Goal: Task Accomplishment & Management: Manage account settings

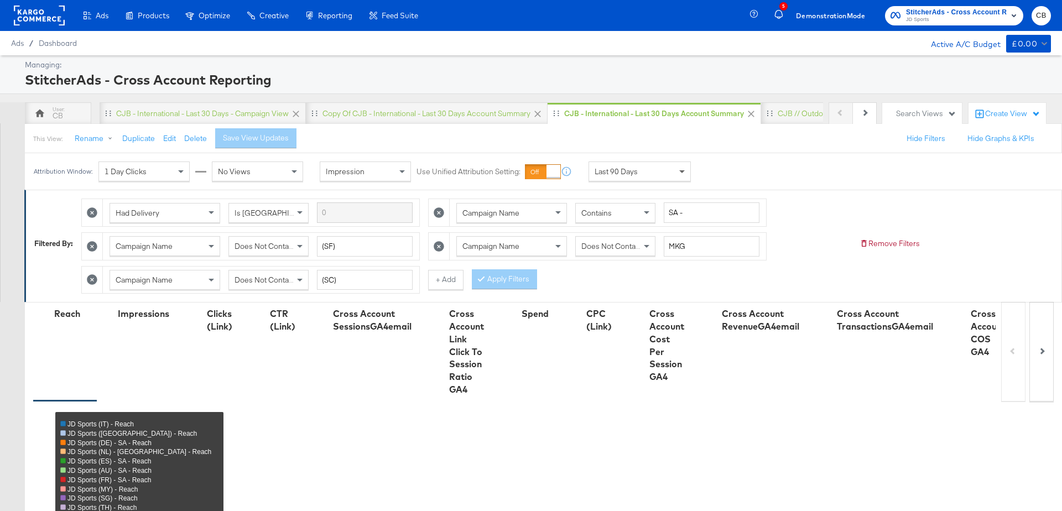
click at [683, 169] on span at bounding box center [684, 171] width 14 height 19
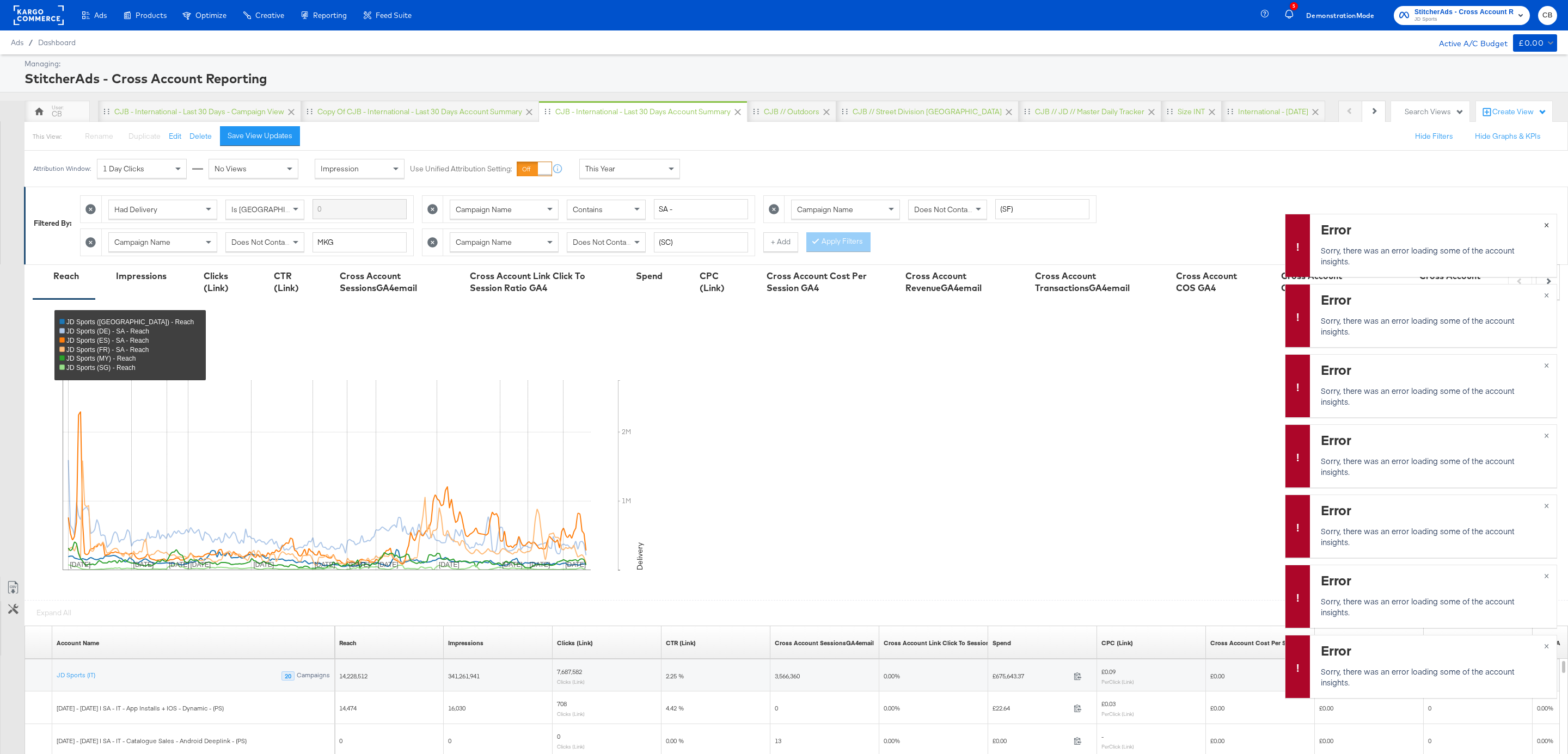
click at [1045, 222] on span "×" at bounding box center [1545, 223] width 5 height 13
click at [1045, 295] on button "×" at bounding box center [1545, 294] width 20 height 20
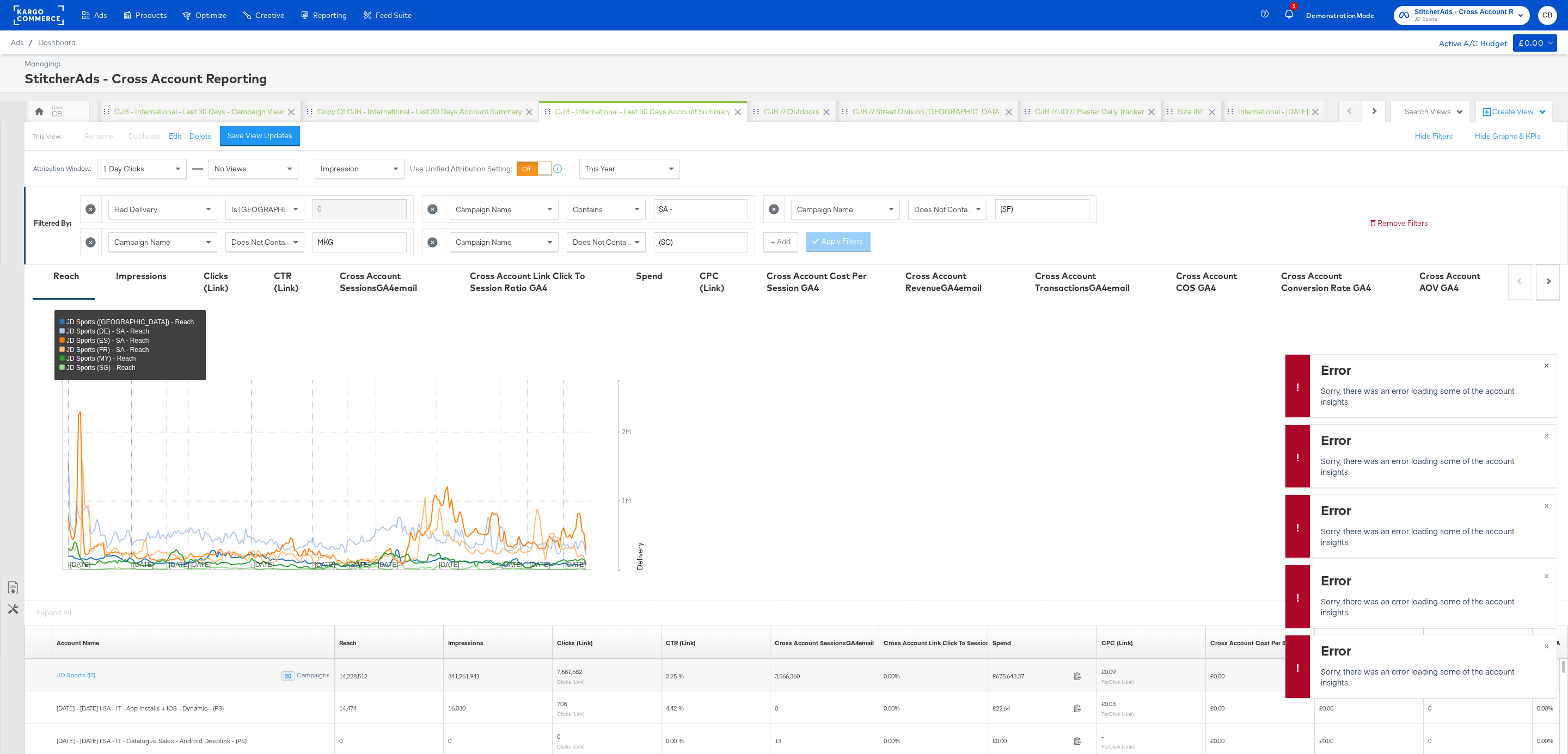
click at [1045, 366] on span "×" at bounding box center [1545, 364] width 5 height 13
click at [1045, 440] on button "×" at bounding box center [1545, 435] width 20 height 20
click at [1045, 502] on span "×" at bounding box center [1545, 504] width 5 height 13
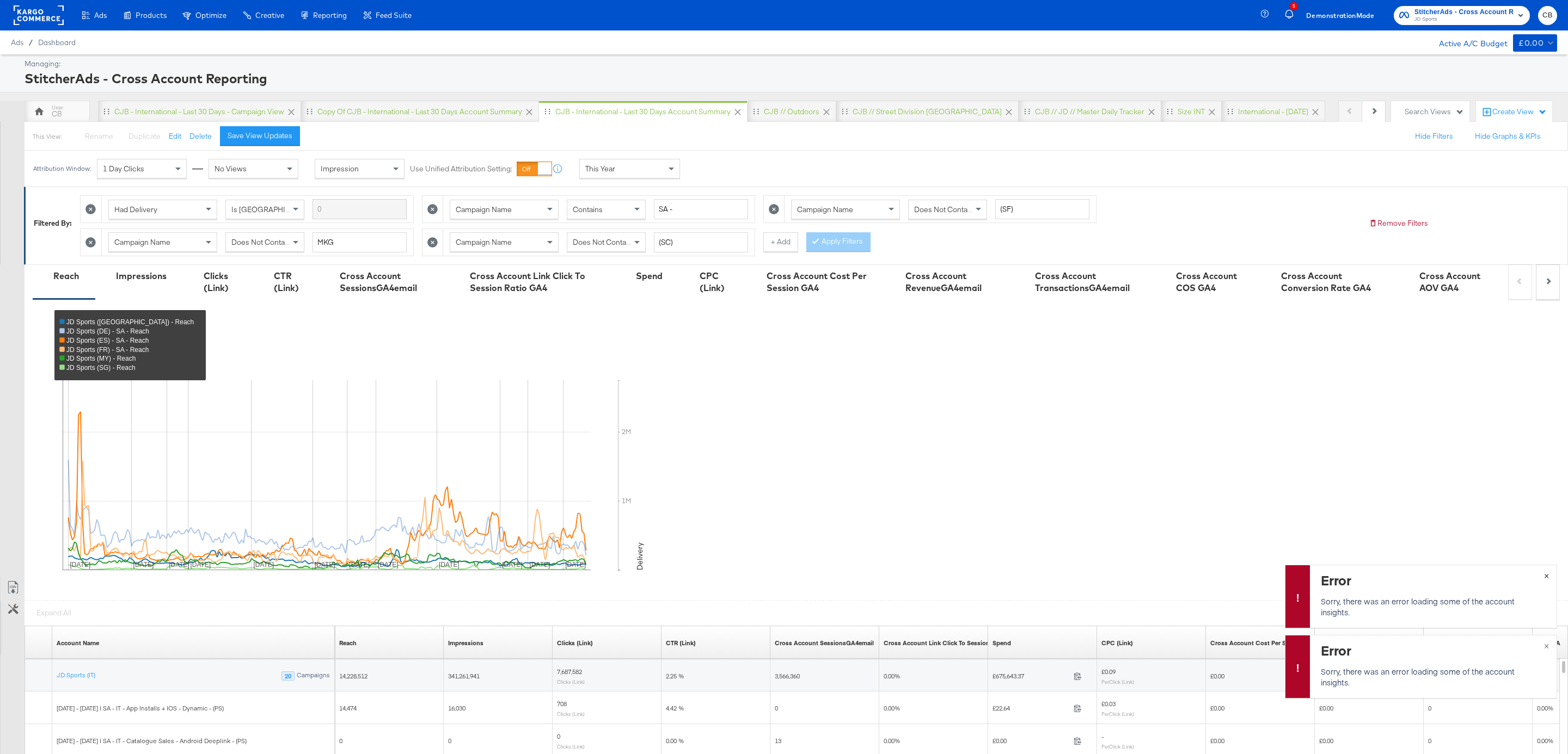
click at [1045, 502] on span "×" at bounding box center [1545, 574] width 5 height 13
click at [1045, 502] on span "×" at bounding box center [1545, 645] width 5 height 13
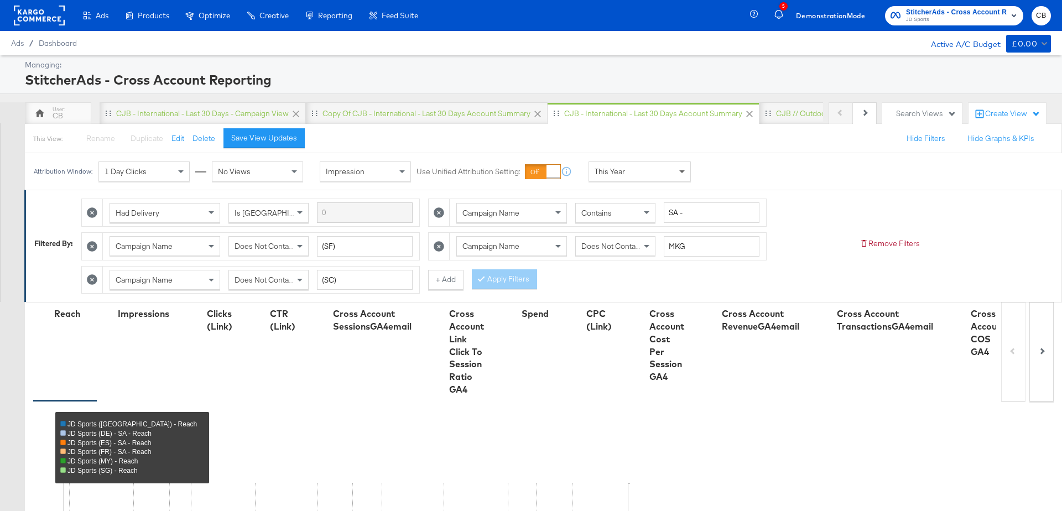
click at [680, 171] on span at bounding box center [682, 172] width 6 height 4
click at [730, 177] on div "[DATE]" at bounding box center [721, 176] width 18 height 9
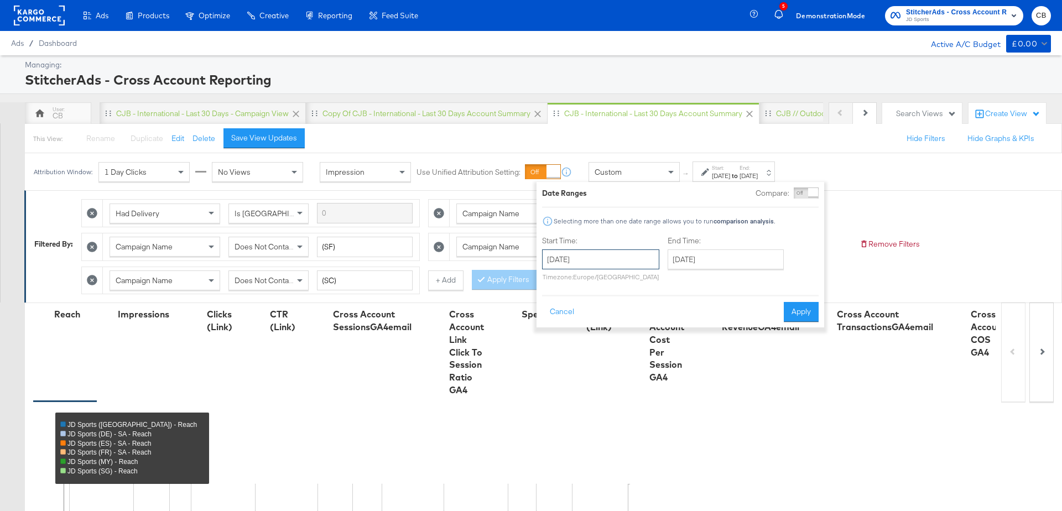
click at [576, 258] on input "[DATE]" at bounding box center [600, 260] width 117 height 20
click at [552, 289] on span "‹" at bounding box center [554, 282] width 17 height 17
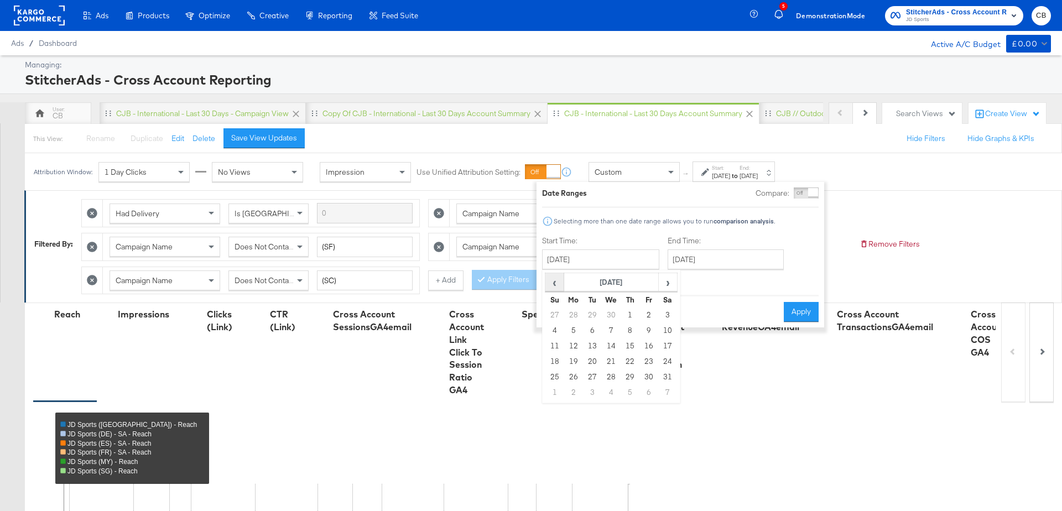
click at [552, 289] on span "‹" at bounding box center [554, 282] width 17 height 17
click at [558, 333] on td "6" at bounding box center [555, 330] width 19 height 15
type input "[DATE]"
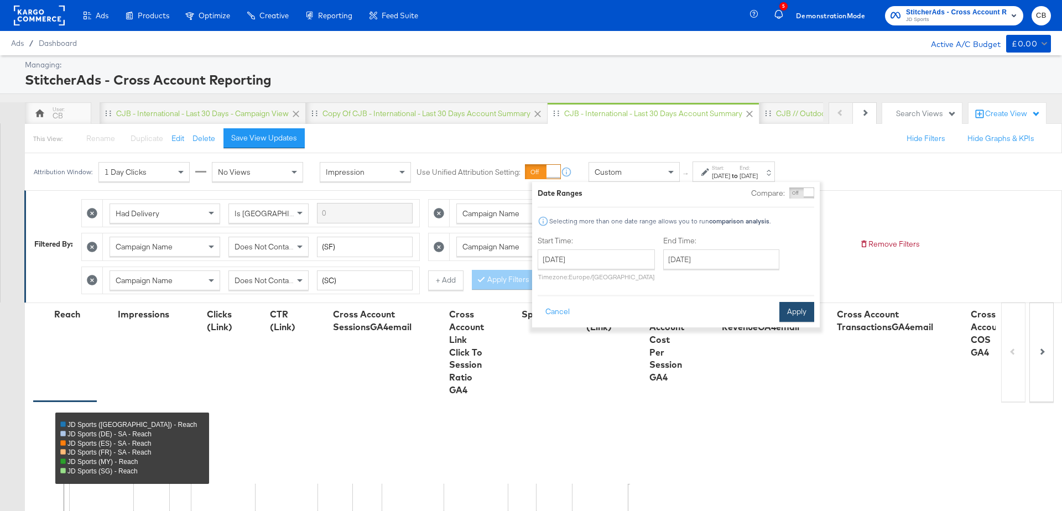
click at [796, 305] on button "Apply" at bounding box center [797, 312] width 35 height 20
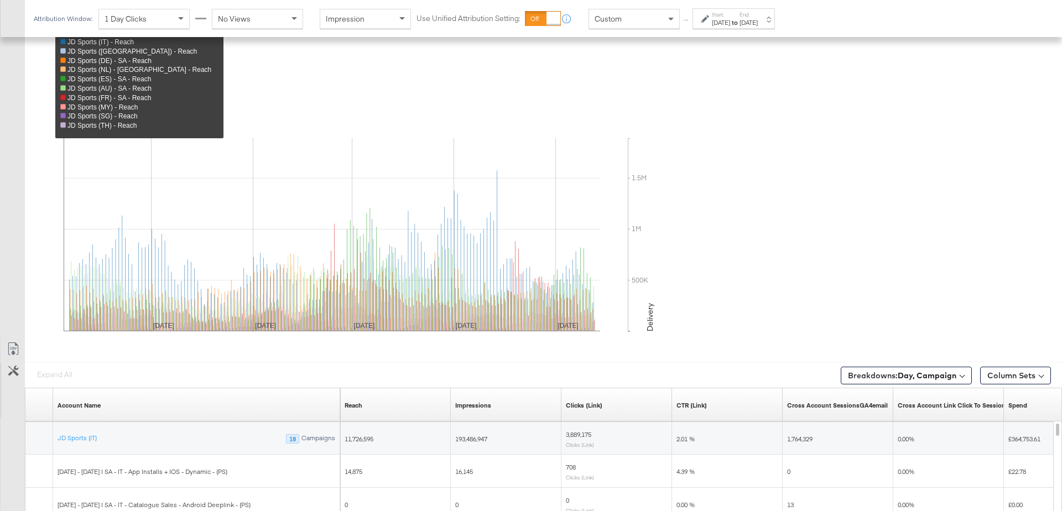
scroll to position [402, 0]
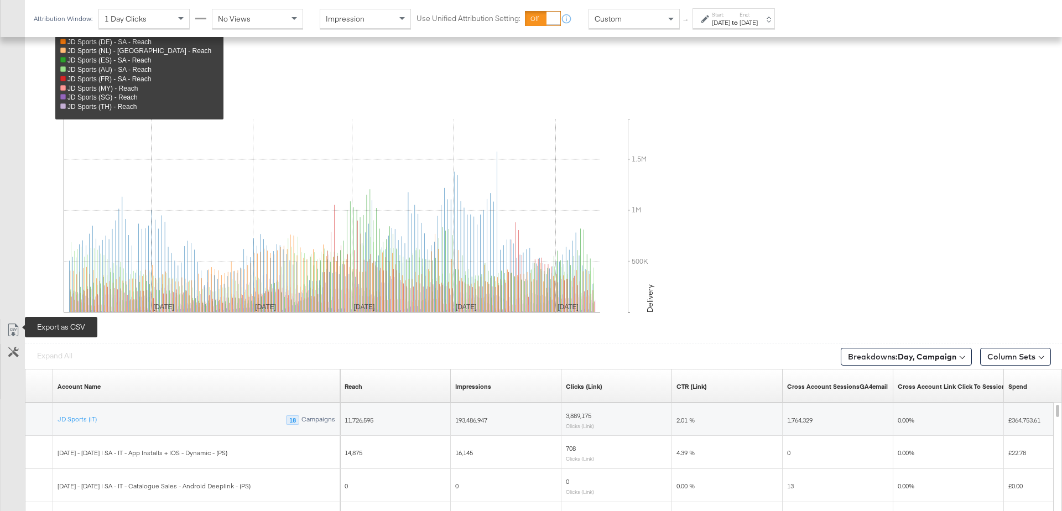
click at [9, 324] on icon at bounding box center [13, 330] width 13 height 13
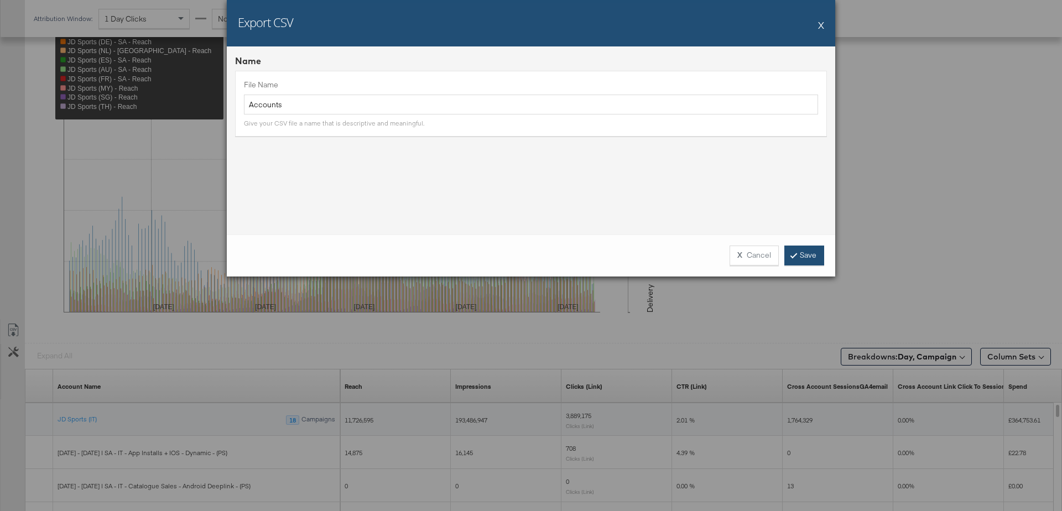
click at [816, 251] on link "Save" at bounding box center [805, 256] width 40 height 20
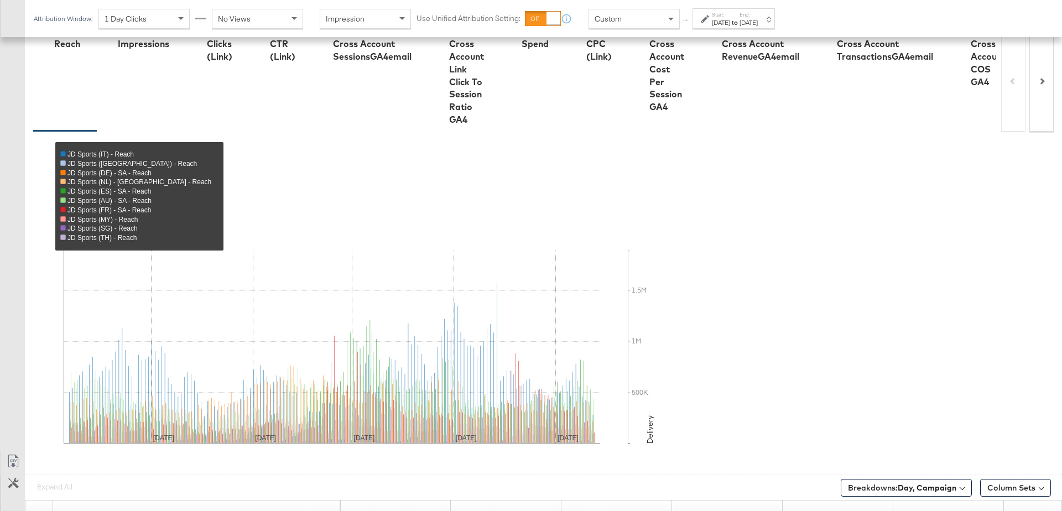
scroll to position [0, 0]
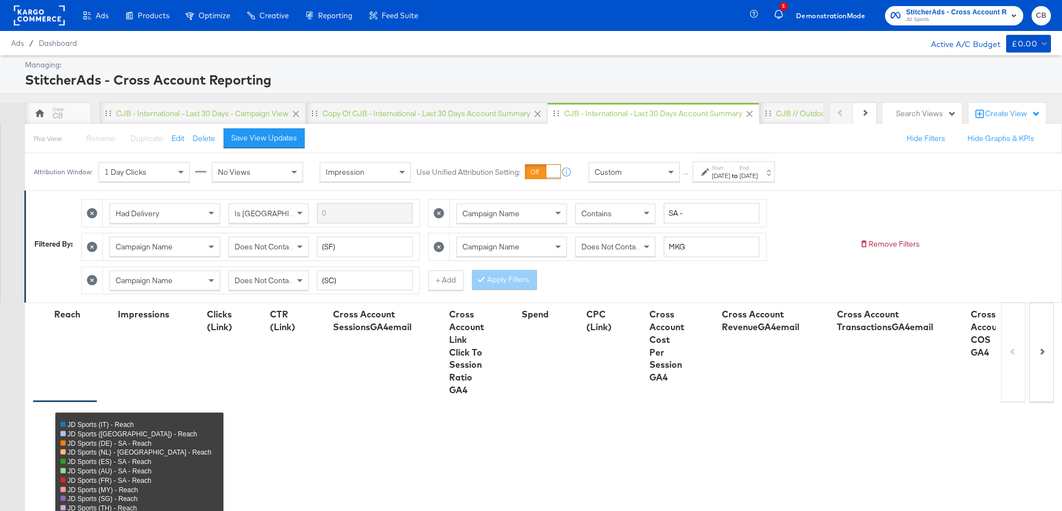
click at [49, 10] on rect at bounding box center [39, 16] width 51 height 20
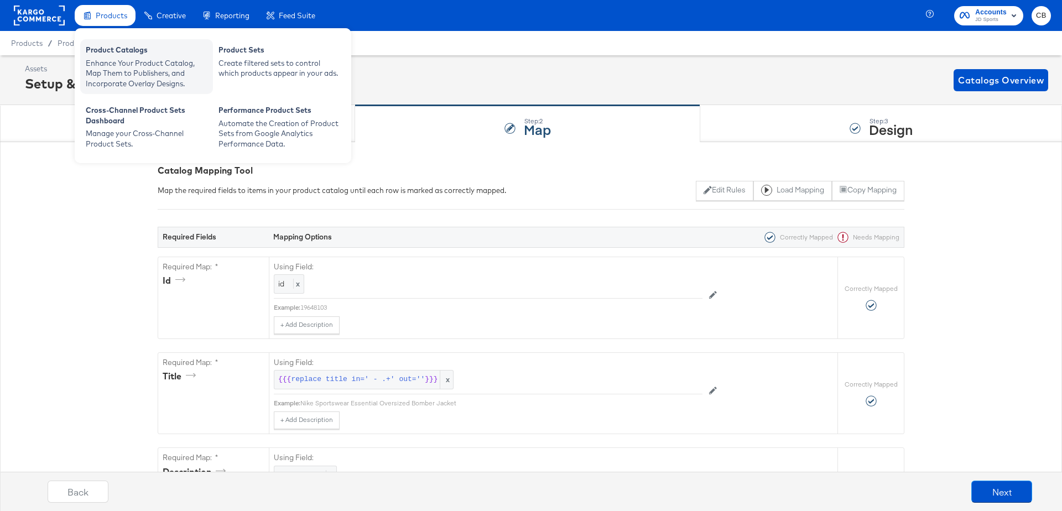
click at [108, 63] on div "Enhance Your Product Catalog, Map Them to Publishers, and Incorporate Overlay D…" at bounding box center [147, 73] width 122 height 31
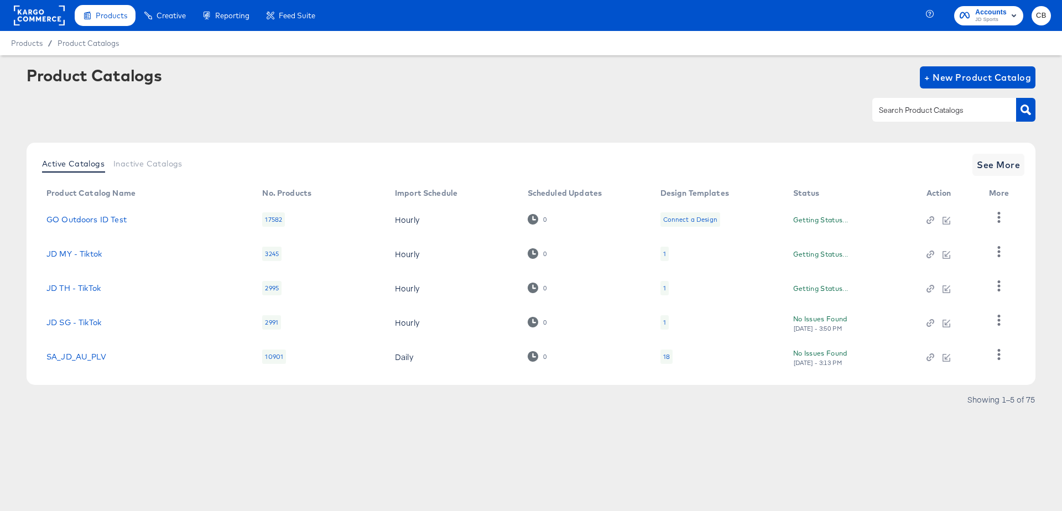
click at [907, 112] on input "text" at bounding box center [936, 110] width 118 height 13
type input "blacks"
click at [1035, 107] on button "button" at bounding box center [1025, 110] width 19 height 24
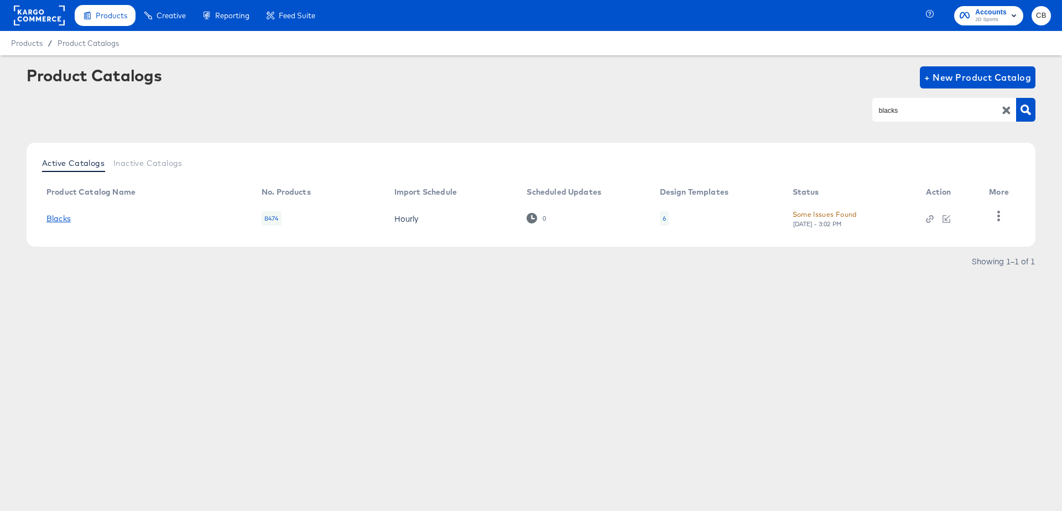
click at [64, 216] on link "Blacks" at bounding box center [58, 218] width 24 height 9
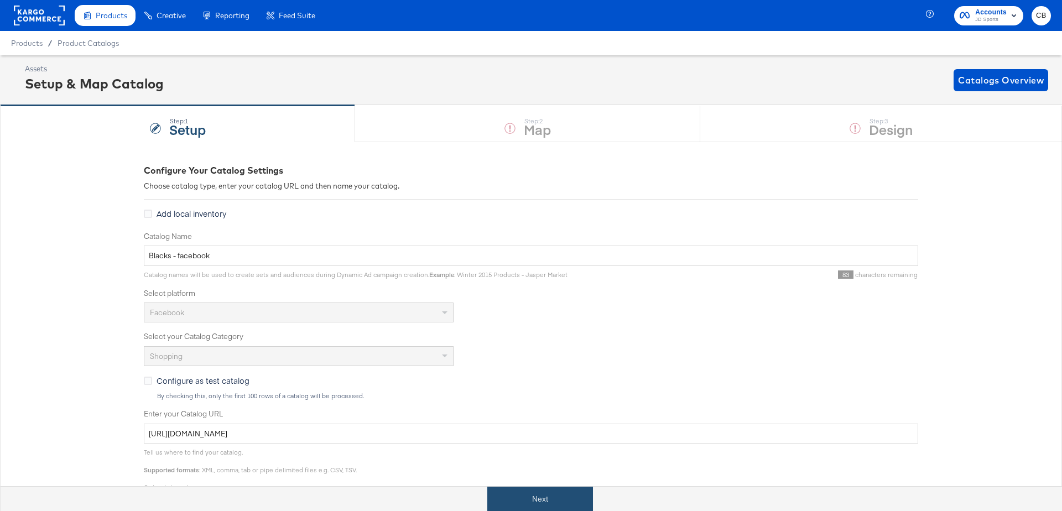
click at [531, 488] on button "Next" at bounding box center [540, 499] width 106 height 25
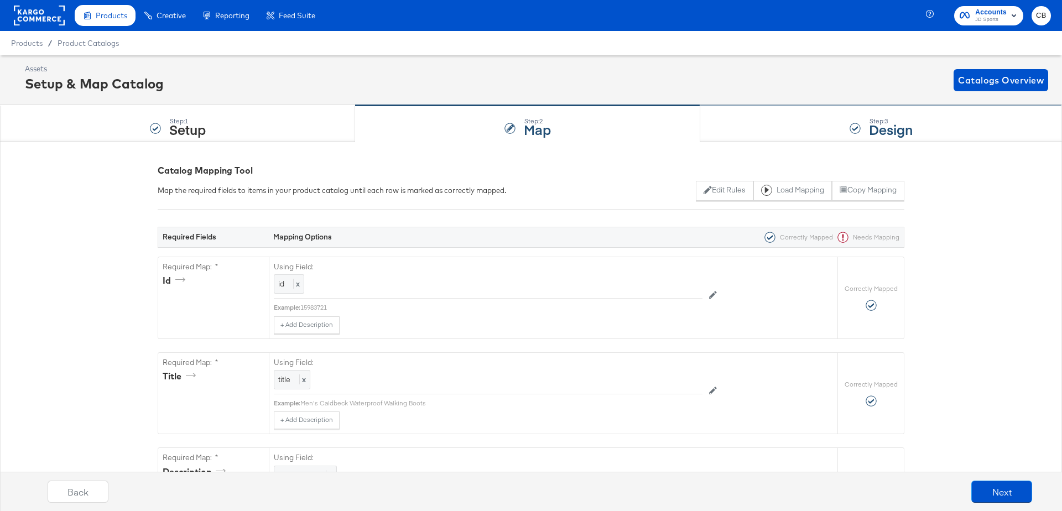
click at [743, 123] on div "Step: 3 Design" at bounding box center [881, 124] width 362 height 37
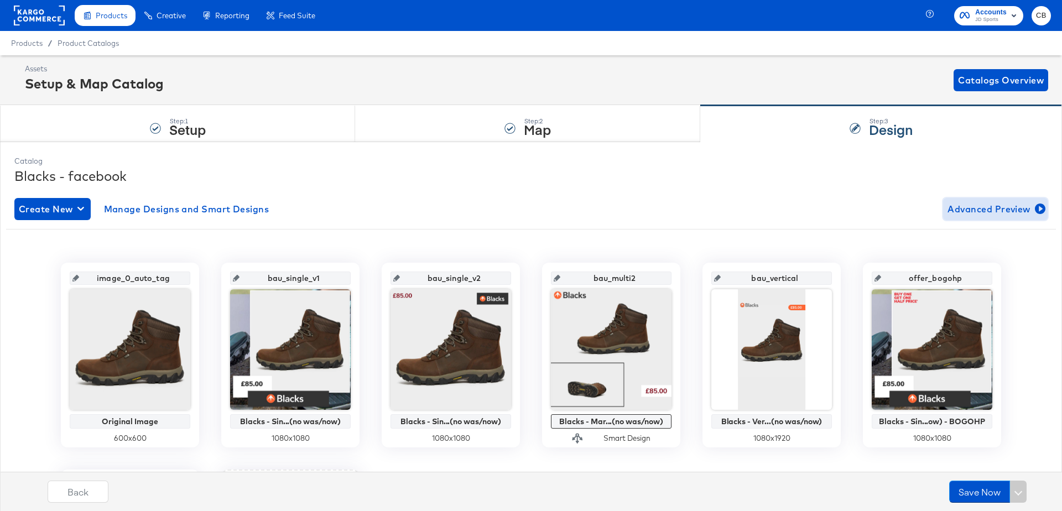
click at [1014, 211] on span "Advanced Preview" at bounding box center [996, 208] width 96 height 15
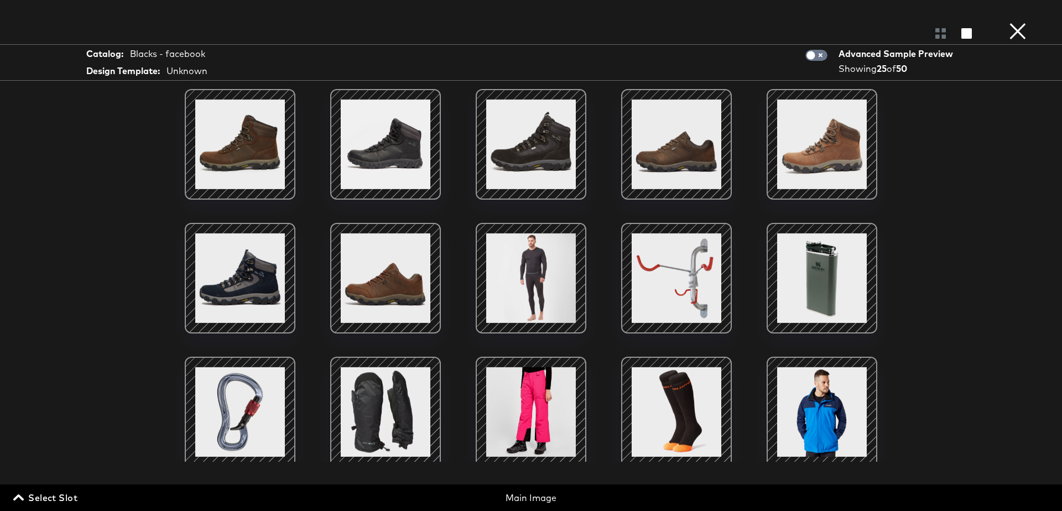
click at [28, 494] on span "Select Slot" at bounding box center [46, 497] width 62 height 15
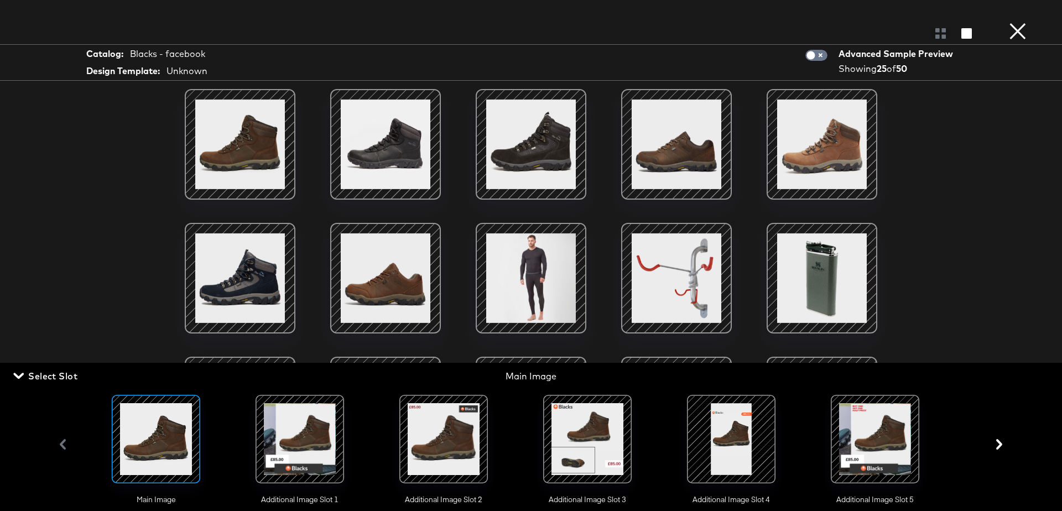
click at [273, 426] on div at bounding box center [299, 439] width 75 height 75
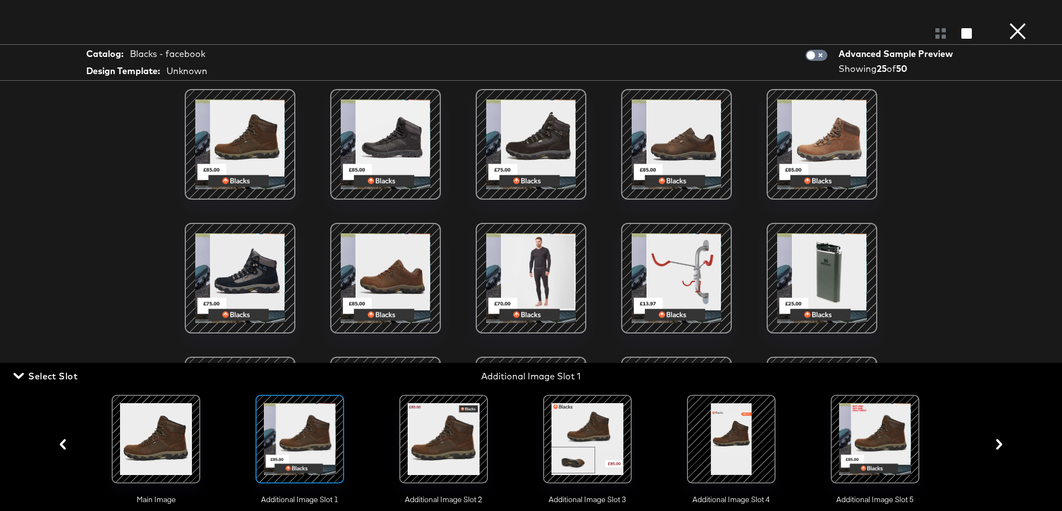
click at [36, 234] on div "Catalog: Blacks - facebook Design Template: Unknown Advanced Sample Preview Sho…" at bounding box center [531, 255] width 1062 height 467
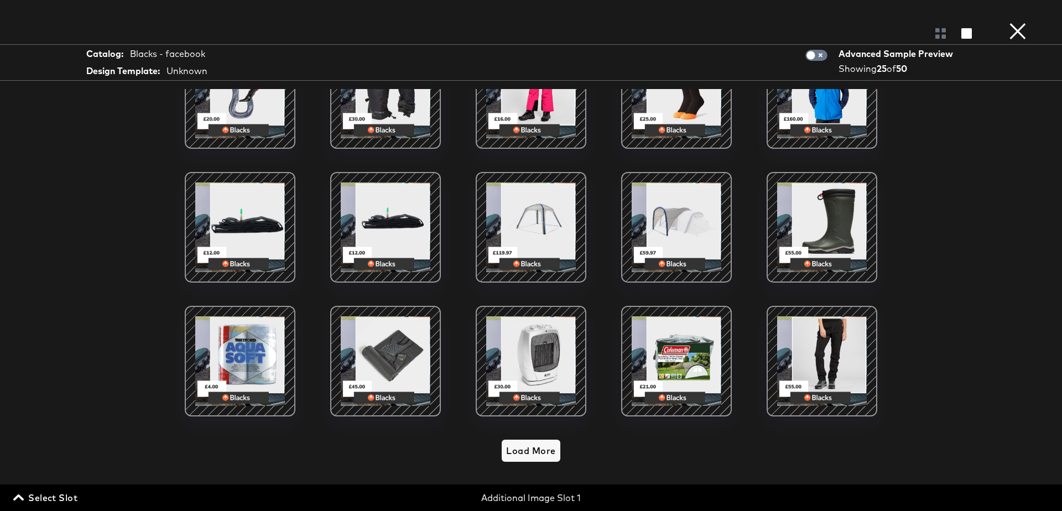
scroll to position [315, 0]
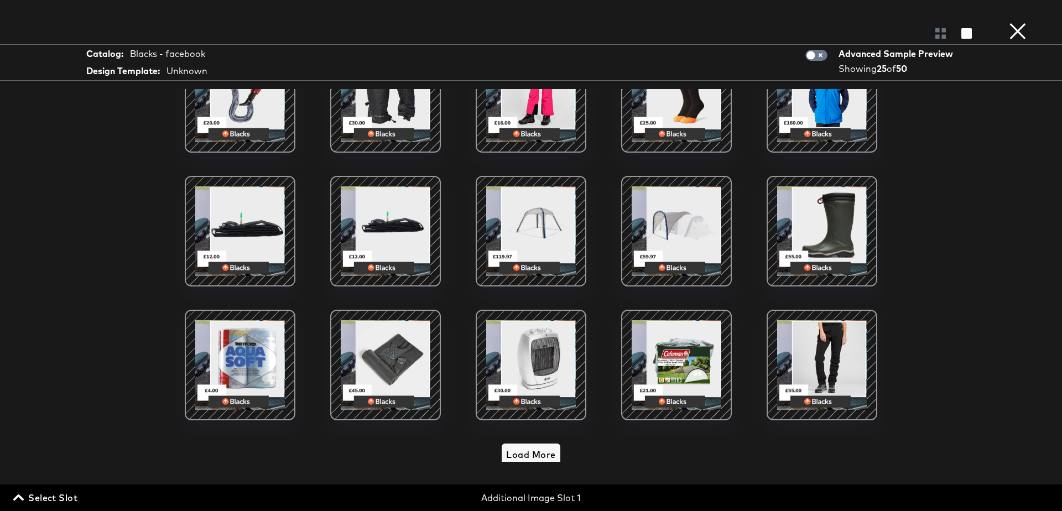
click at [525, 462] on div "Load More" at bounding box center [531, 289] width 830 height 401
click at [537, 448] on span "Load More" at bounding box center [530, 454] width 49 height 15
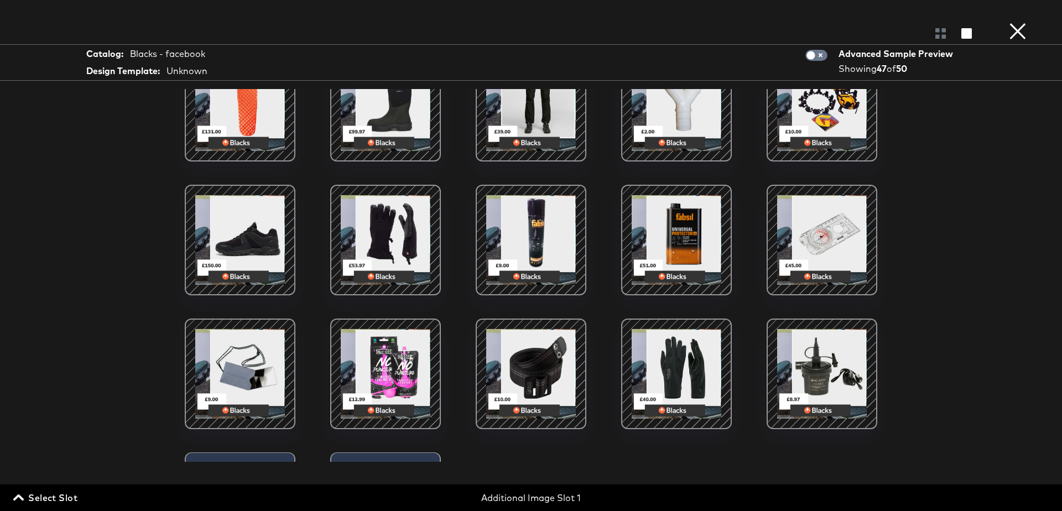
scroll to position [988, 0]
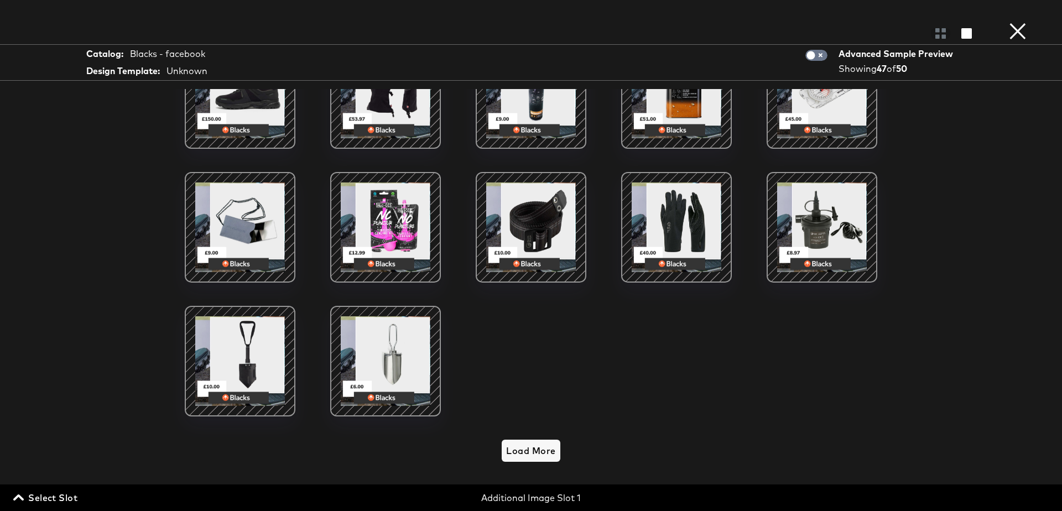
click at [1016, 22] on button "×" at bounding box center [1018, 11] width 22 height 22
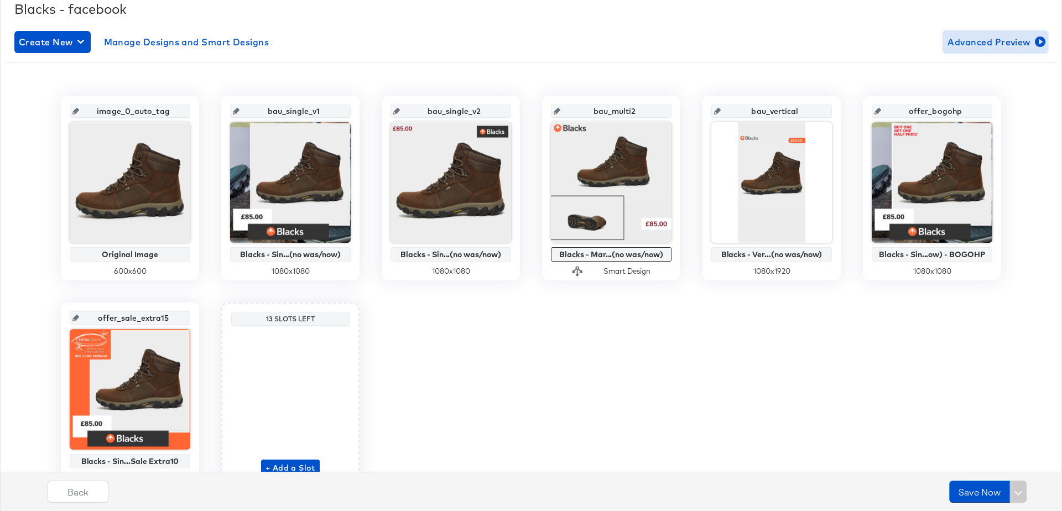
scroll to position [133, 0]
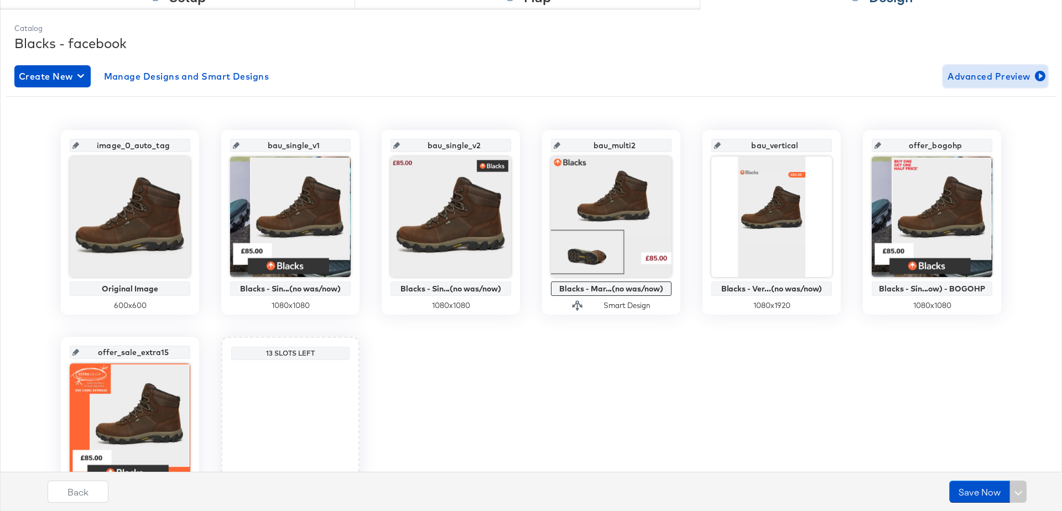
click at [992, 85] on button "Advanced Preview" at bounding box center [995, 76] width 105 height 22
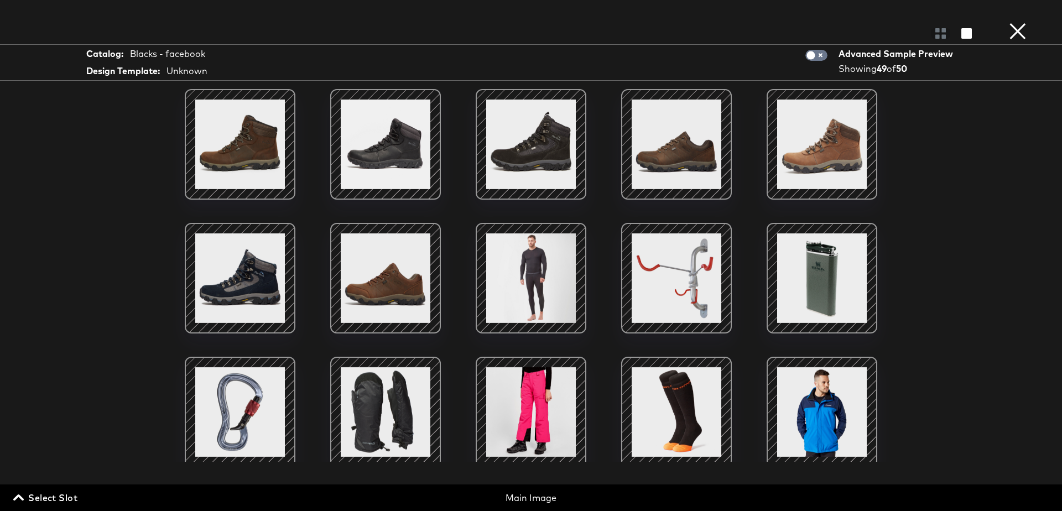
click at [70, 493] on span "Select Slot" at bounding box center [46, 497] width 62 height 15
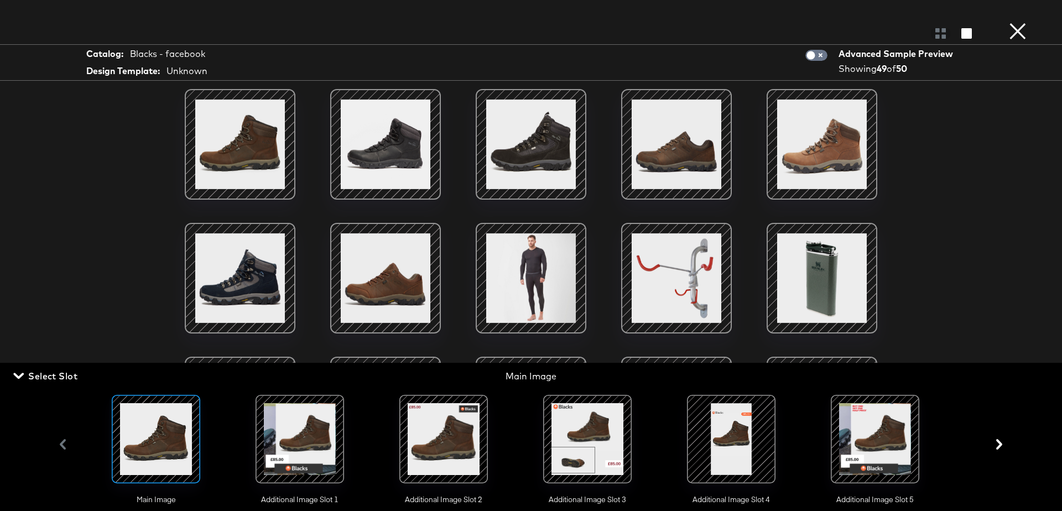
click at [899, 420] on div at bounding box center [875, 439] width 75 height 75
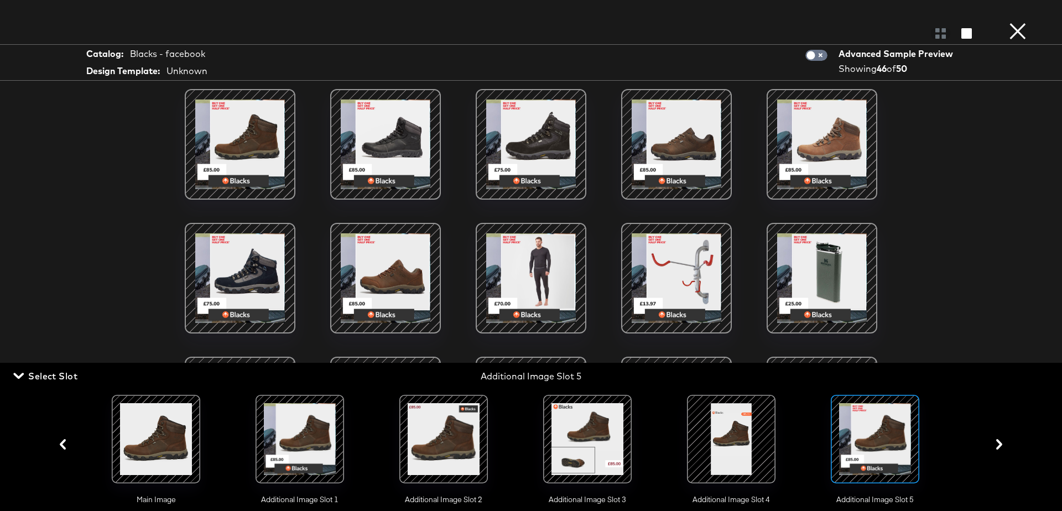
click at [997, 443] on icon "button" at bounding box center [999, 444] width 11 height 11
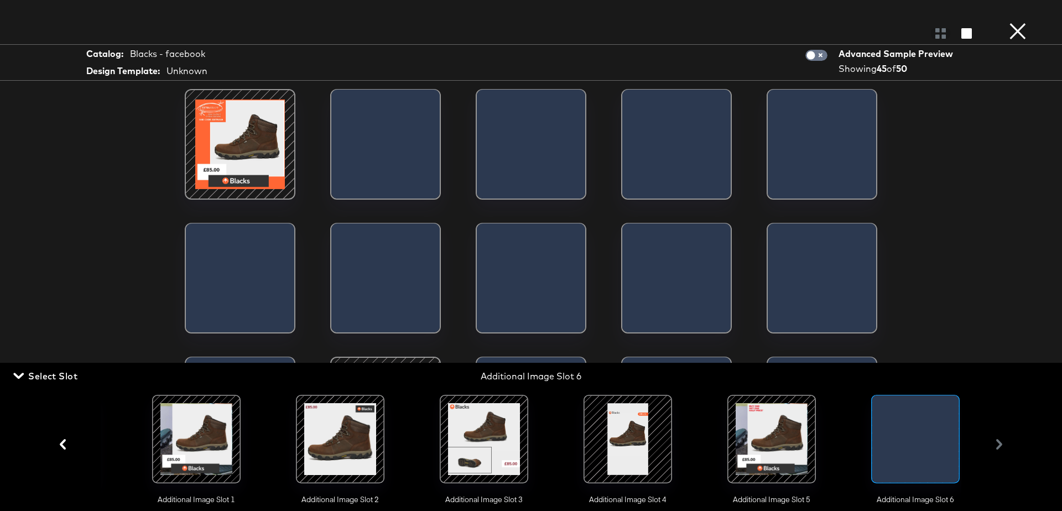
scroll to position [0, 113]
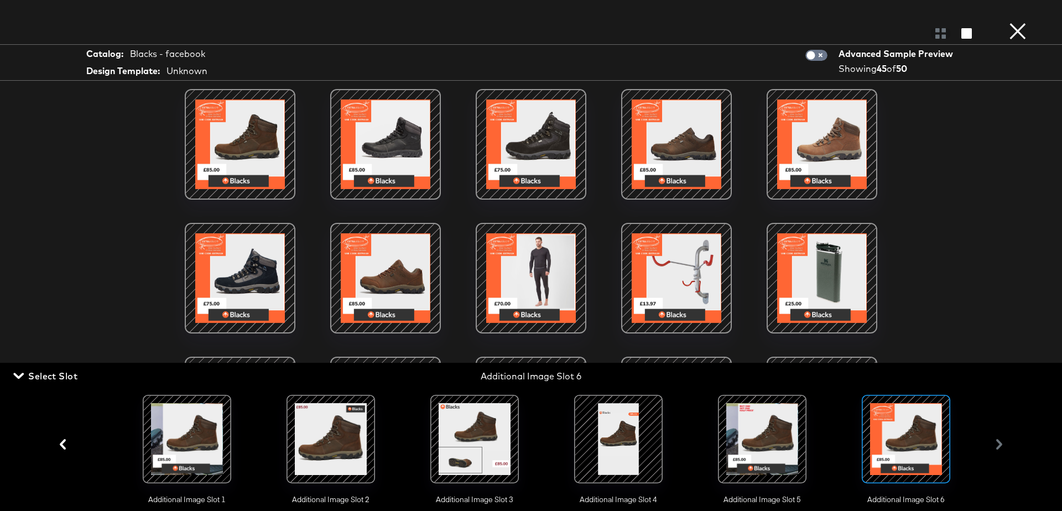
click at [885, 421] on div at bounding box center [906, 439] width 75 height 75
click at [58, 209] on div "Catalog: Blacks - facebook Design Template: Unknown Advanced Sample Preview Sho…" at bounding box center [531, 255] width 1062 height 467
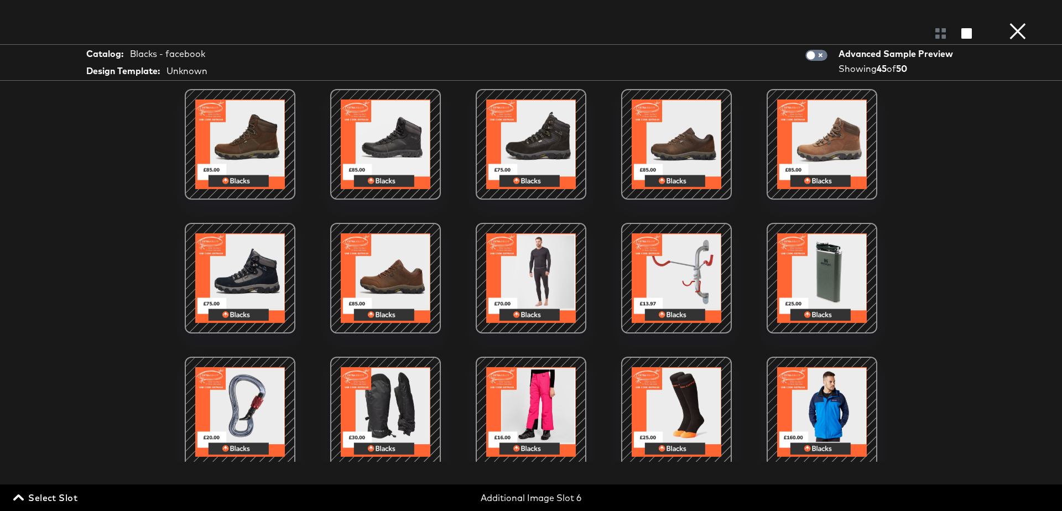
click at [234, 258] on div at bounding box center [240, 278] width 94 height 94
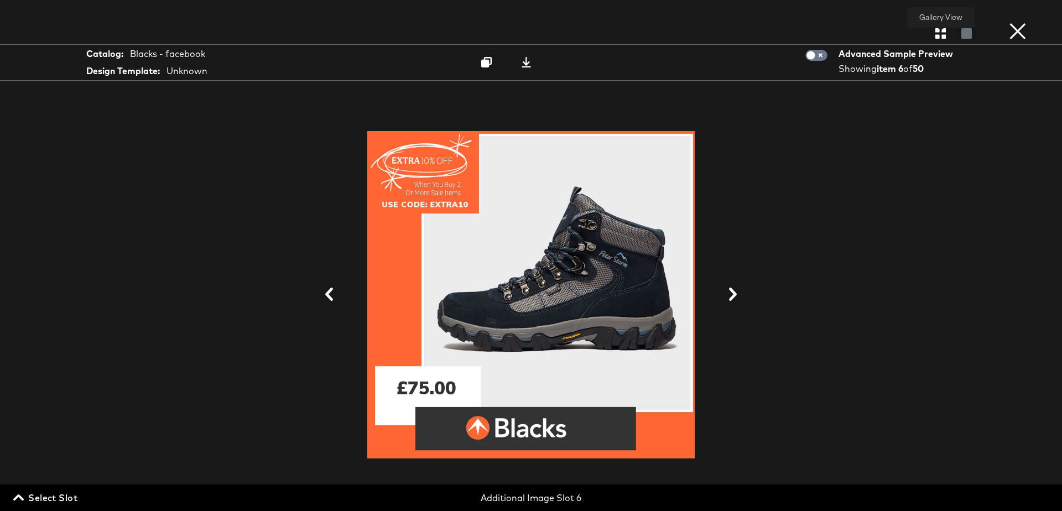
click at [940, 33] on icon "button" at bounding box center [941, 33] width 11 height 11
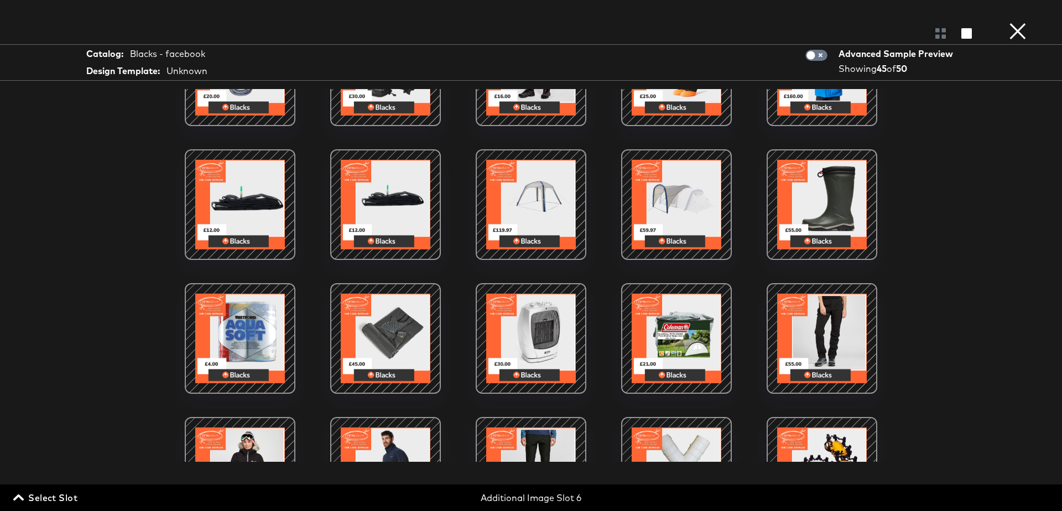
scroll to position [0, 0]
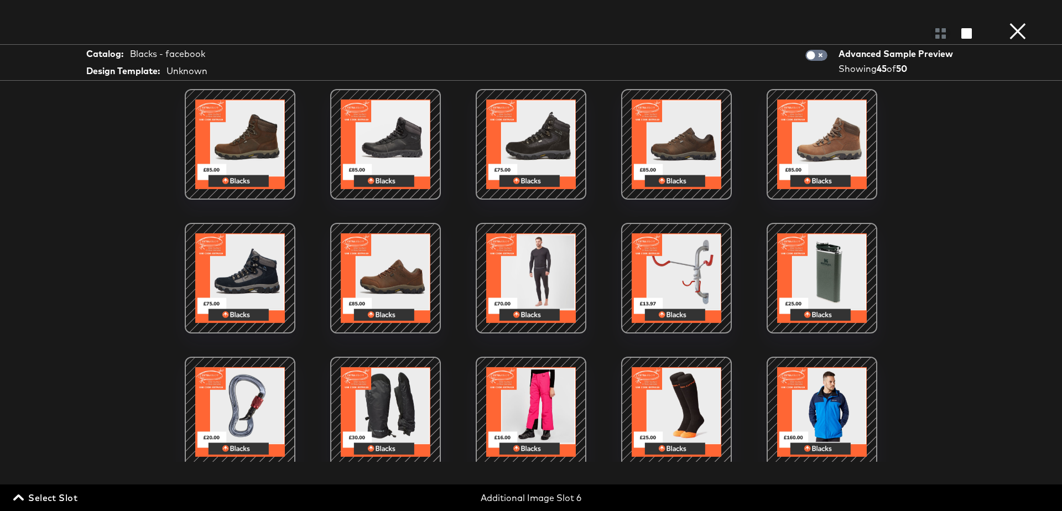
click at [1021, 22] on button "×" at bounding box center [1018, 11] width 22 height 22
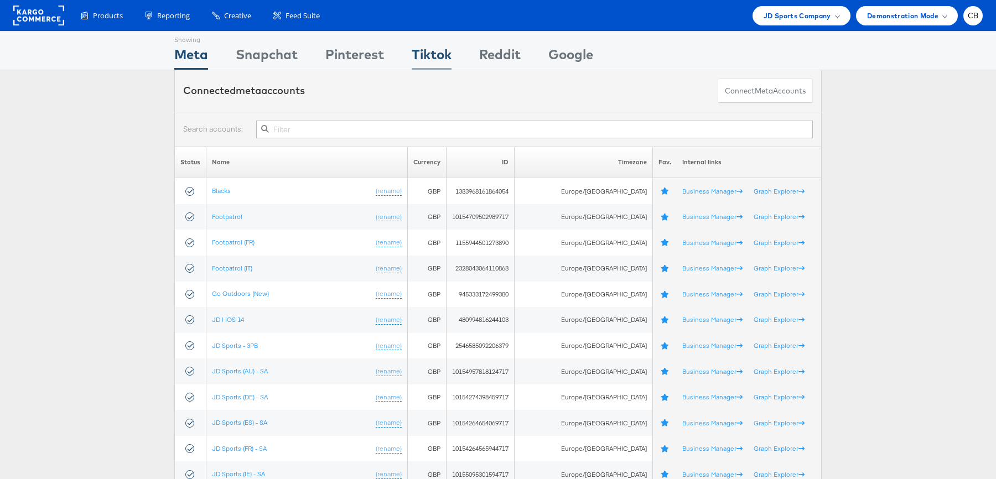
click at [418, 49] on div "Tiktok" at bounding box center [432, 57] width 40 height 25
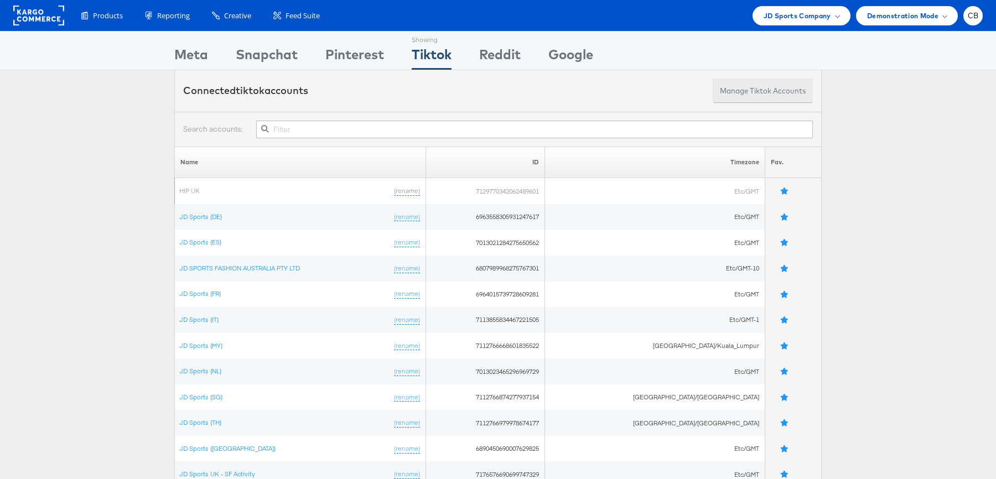
click at [764, 92] on button "Manage Tiktok Accounts" at bounding box center [763, 91] width 100 height 25
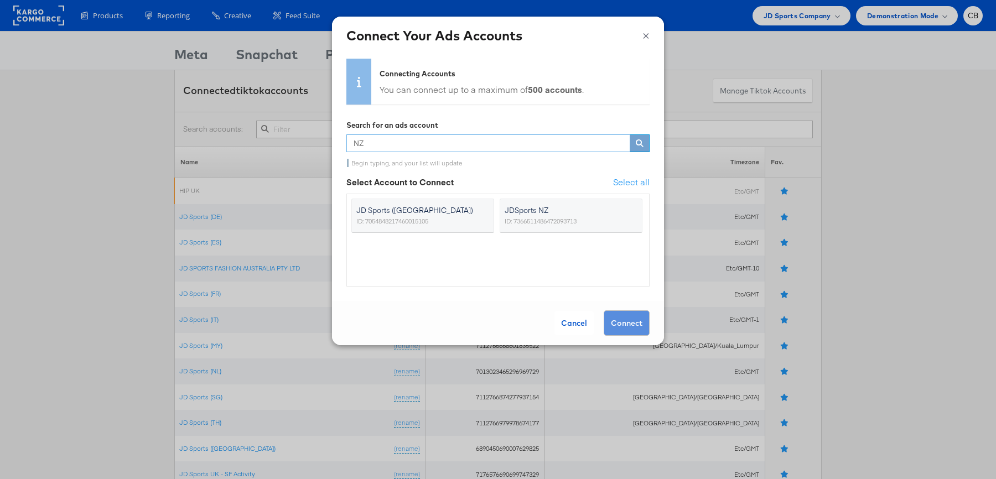
type input "NZ"
click at [648, 35] on button "×" at bounding box center [645, 34] width 7 height 17
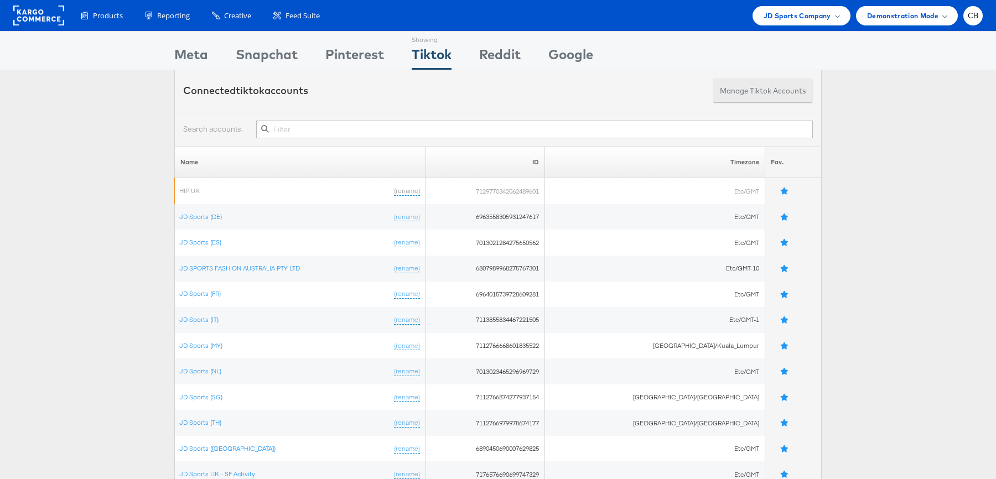
click at [749, 90] on button "Manage Tiktok Accounts" at bounding box center [763, 91] width 100 height 25
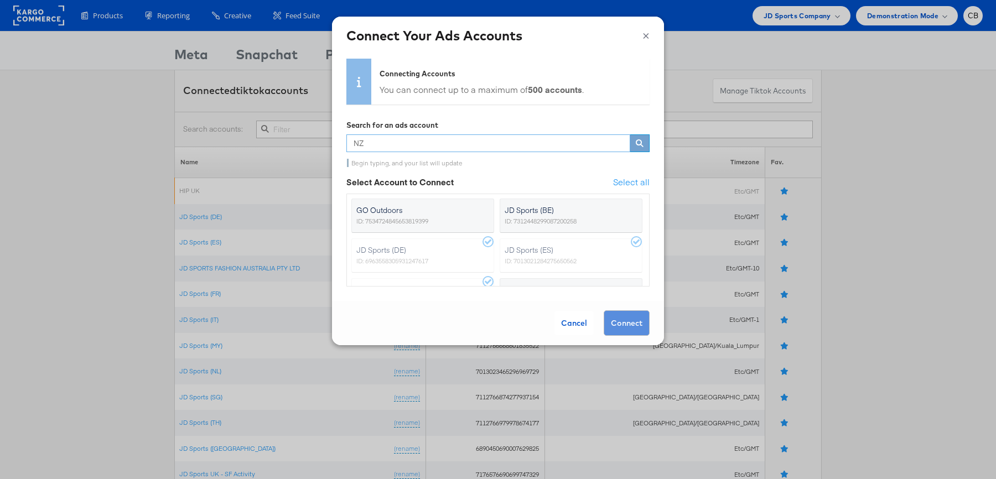
click at [423, 143] on input "NZ" at bounding box center [488, 143] width 284 height 18
click at [590, 226] on label "JDSports NZ ID: 7366511486472093713" at bounding box center [571, 216] width 143 height 34
click at [0, 0] on input "JDSports NZ ID: 7366511486472093713" at bounding box center [0, 0] width 0 height 0
click at [632, 325] on button "Connect" at bounding box center [627, 322] width 46 height 25
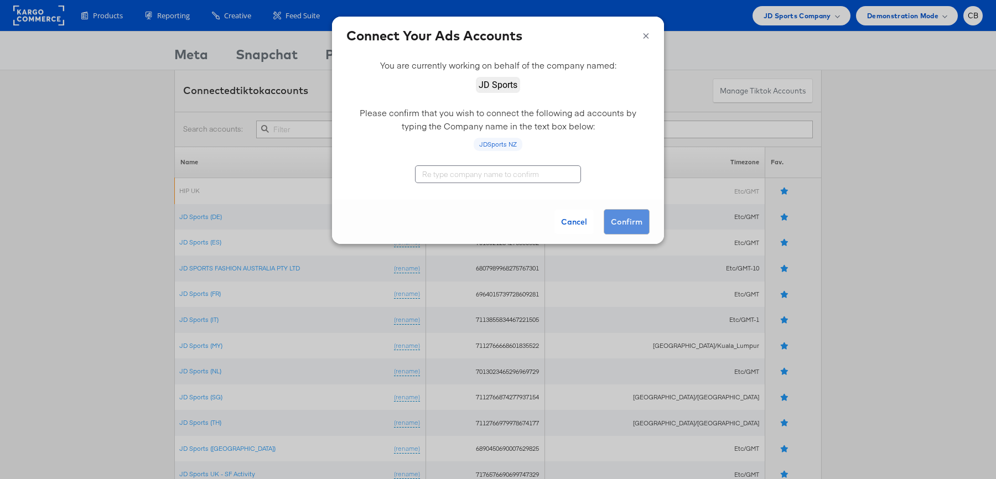
click at [471, 176] on input "text" at bounding box center [498, 174] width 166 height 18
type input "JD Sports"
click at [617, 216] on button "Confirm" at bounding box center [627, 221] width 46 height 25
